Goal: Task Accomplishment & Management: Use online tool/utility

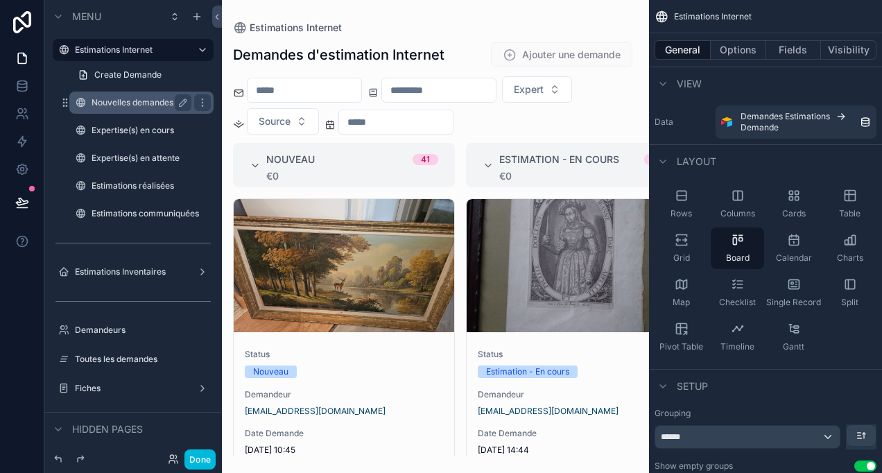
click at [146, 108] on div "Nouvelles demandes" at bounding box center [142, 102] width 100 height 17
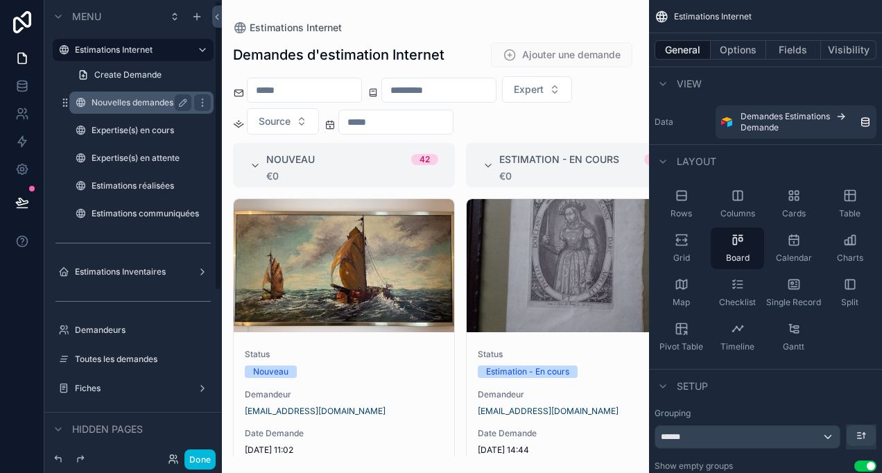
click at [119, 96] on div "Nouvelles demandes" at bounding box center [142, 102] width 100 height 17
click at [190, 466] on button "Done" at bounding box center [199, 459] width 31 height 20
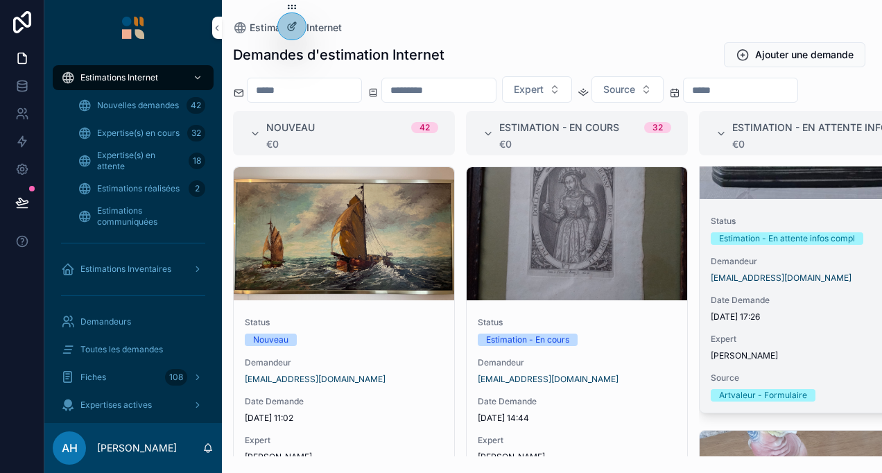
scroll to position [139, 0]
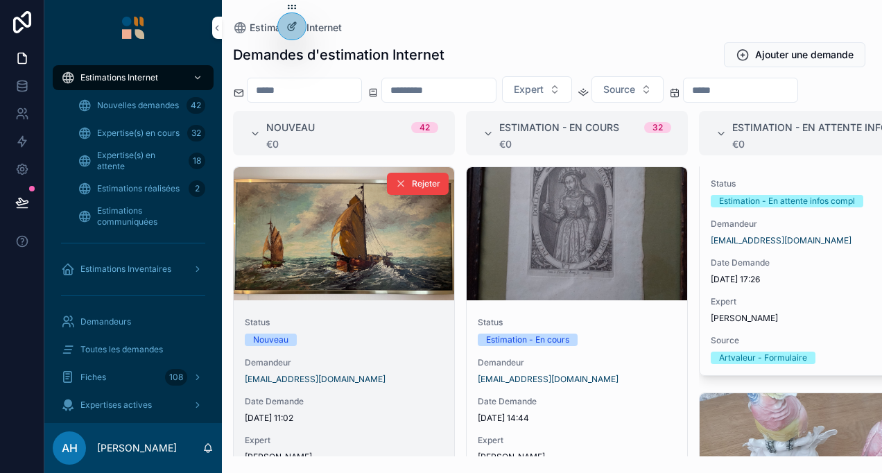
click at [304, 297] on div "scrollable content" at bounding box center [344, 233] width 220 height 133
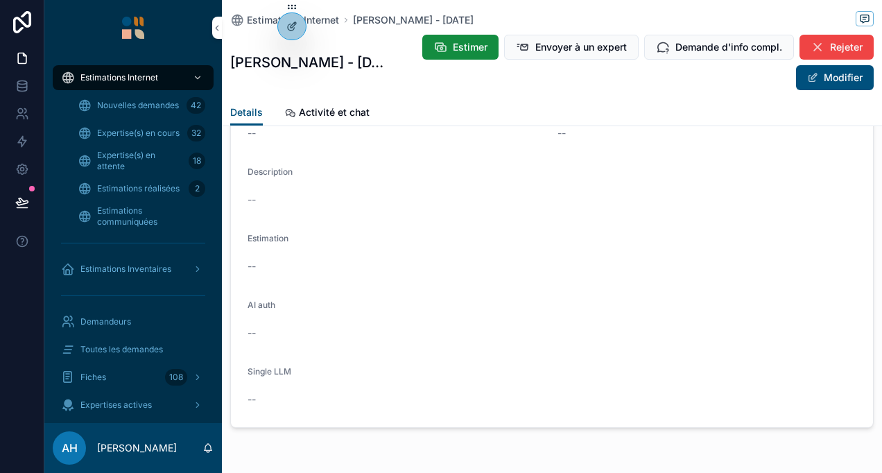
scroll to position [1594, 0]
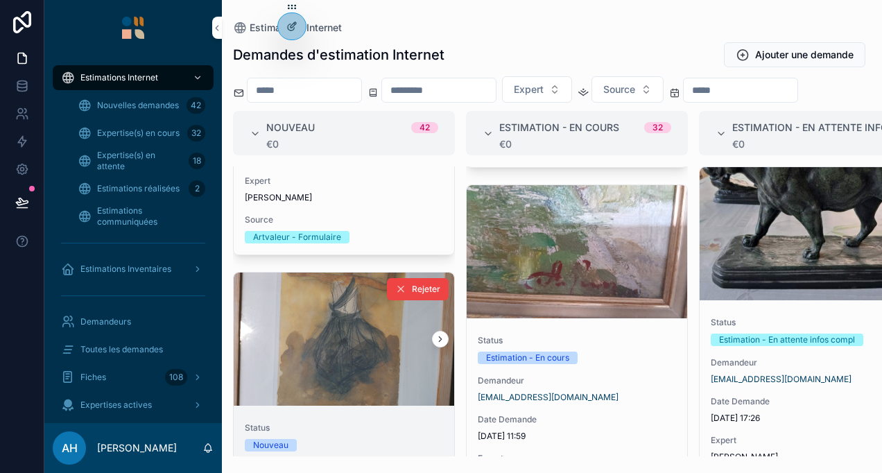
scroll to position [901, 0]
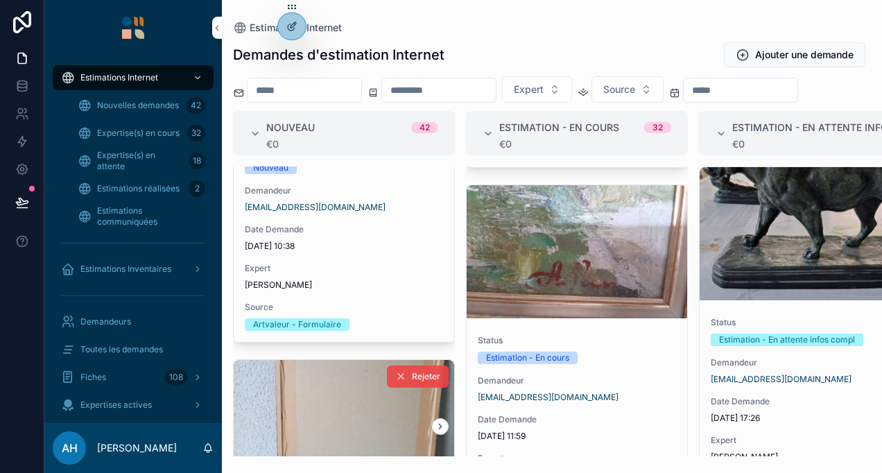
click at [387, 388] on button "Rejeter" at bounding box center [418, 376] width 62 height 22
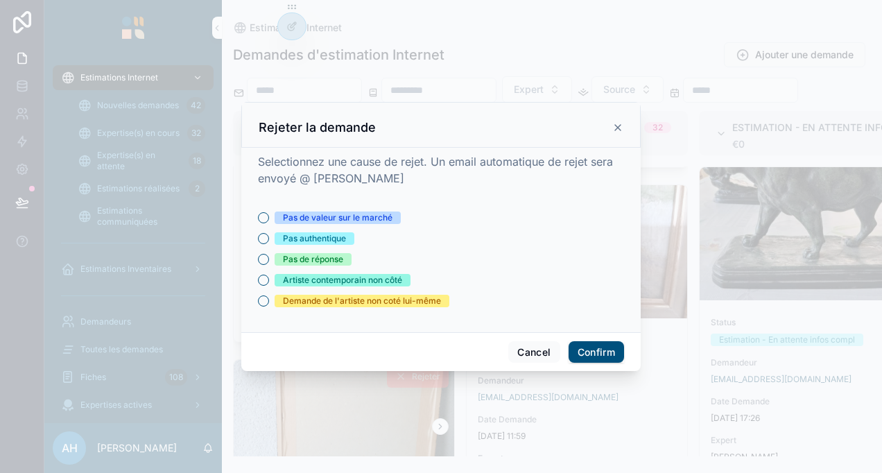
click at [659, 276] on div at bounding box center [441, 236] width 882 height 473
click at [613, 133] on icon at bounding box center [617, 127] width 11 height 11
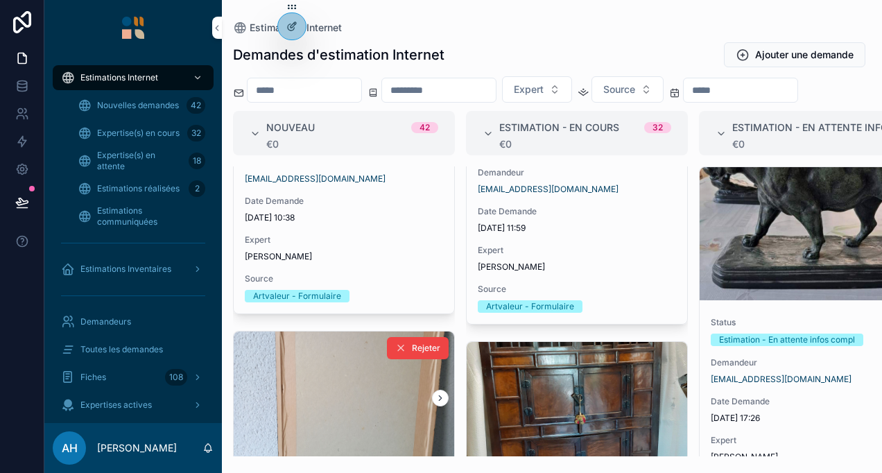
scroll to position [1040, 0]
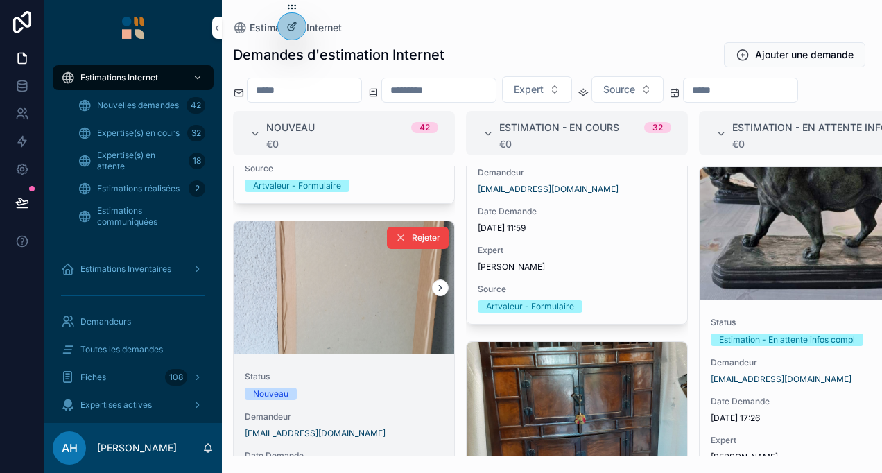
click at [322, 351] on div "scrollable content" at bounding box center [344, 287] width 220 height 133
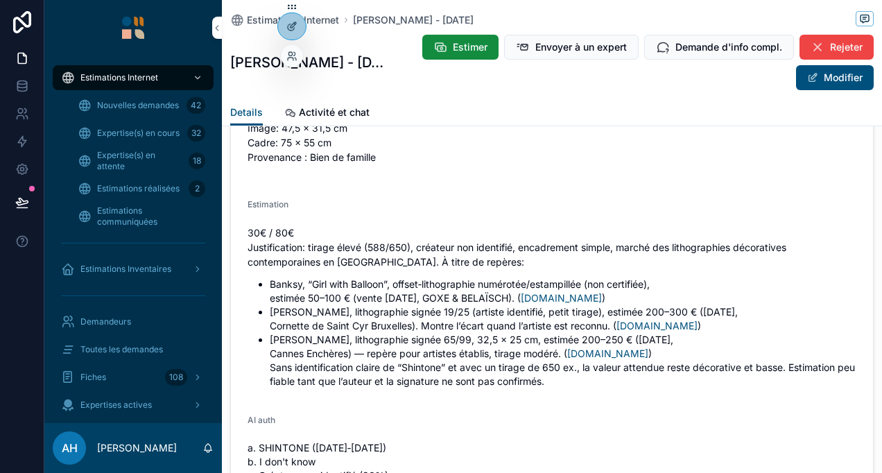
scroll to position [2074, 0]
